Goal: Task Accomplishment & Management: Complete application form

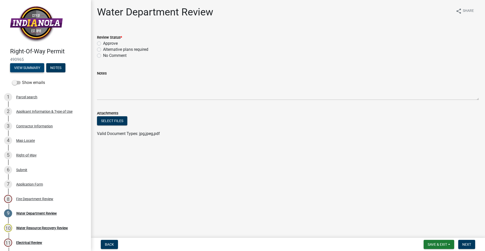
click at [40, 68] on button "View Summary" at bounding box center [27, 67] width 34 height 9
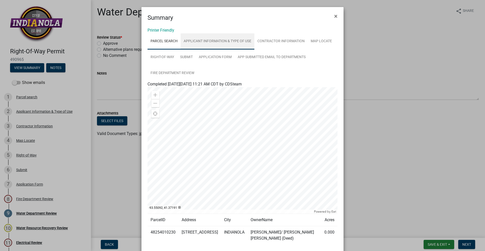
click at [216, 38] on link "Applicant Information & Type of Use" at bounding box center [217, 41] width 74 height 16
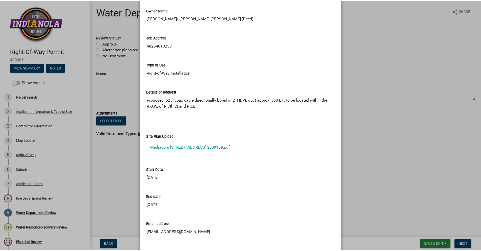
scroll to position [147, 0]
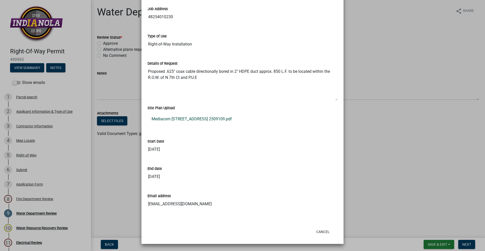
click at [203, 117] on link "Mediacom [STREET_ADDRESS] 2509109.pdf" at bounding box center [242, 119] width 190 height 12
click at [322, 231] on button "Cancel" at bounding box center [322, 231] width 21 height 9
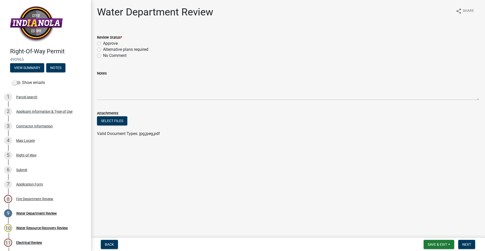
click at [103, 43] on label "Approve" at bounding box center [110, 43] width 15 height 6
click at [103, 43] on input "Approve" at bounding box center [104, 41] width 3 height 3
radio input "true"
click at [464, 244] on span "Next" at bounding box center [466, 244] width 9 height 4
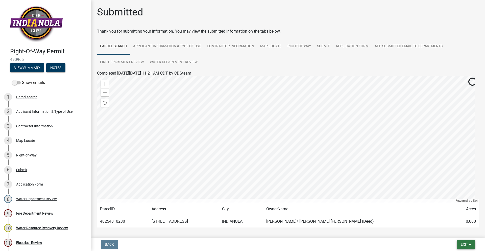
click at [472, 242] on button "Exit" at bounding box center [465, 244] width 18 height 9
click at [466, 232] on button "Save & Exit" at bounding box center [454, 231] width 40 height 12
